Goal: Task Accomplishment & Management: Use online tool/utility

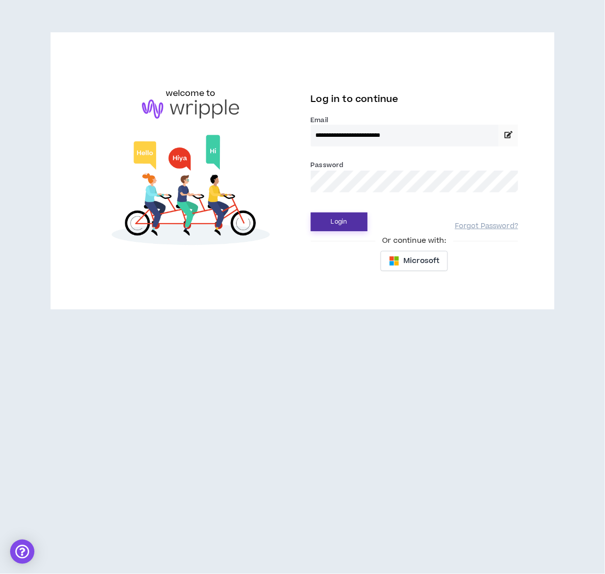
click at [342, 219] on button "Login" at bounding box center [339, 222] width 57 height 19
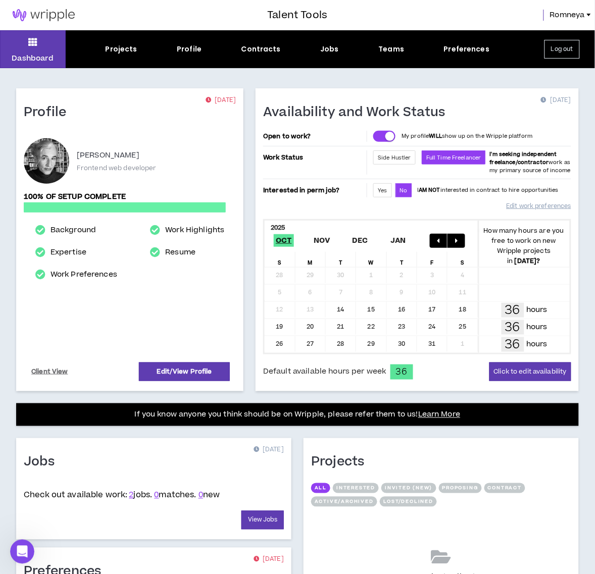
scroll to position [63, 0]
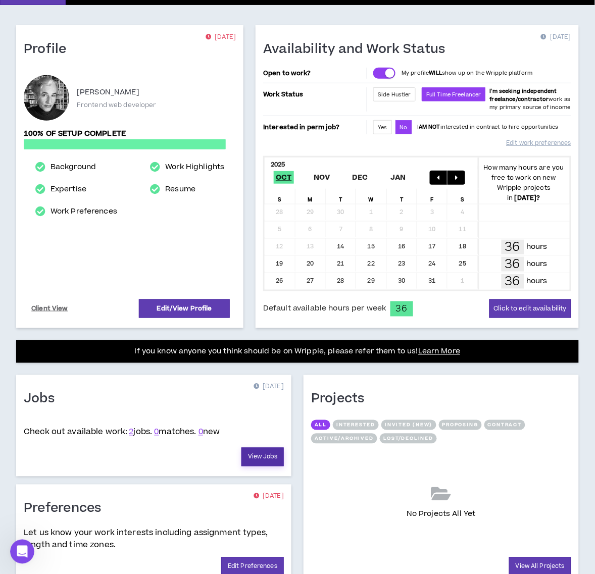
click at [269, 455] on link "View Jobs" at bounding box center [263, 457] width 42 height 19
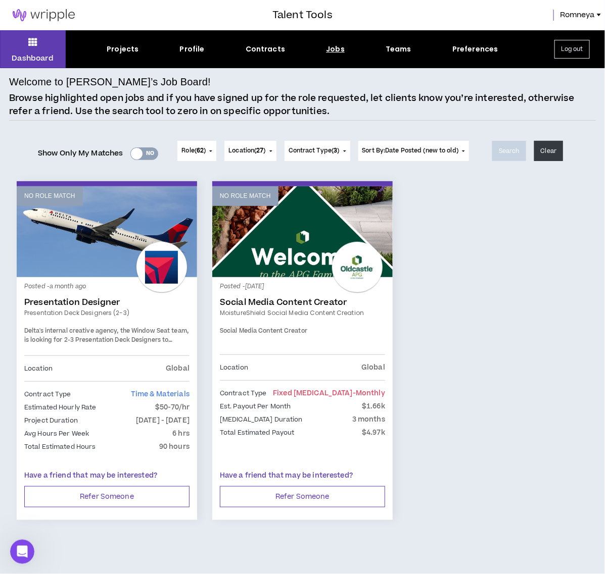
click at [253, 153] on span "Location ( 27 )" at bounding box center [246, 151] width 37 height 9
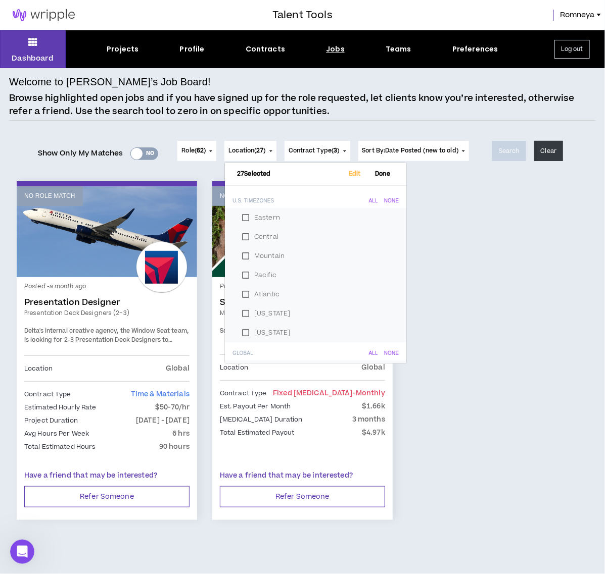
click at [443, 215] on div "No Role Match Posted - a month ago Presentation Designer Presentation Deck Desi…" at bounding box center [302, 357] width 587 height 352
